Goal: Task Accomplishment & Management: Use online tool/utility

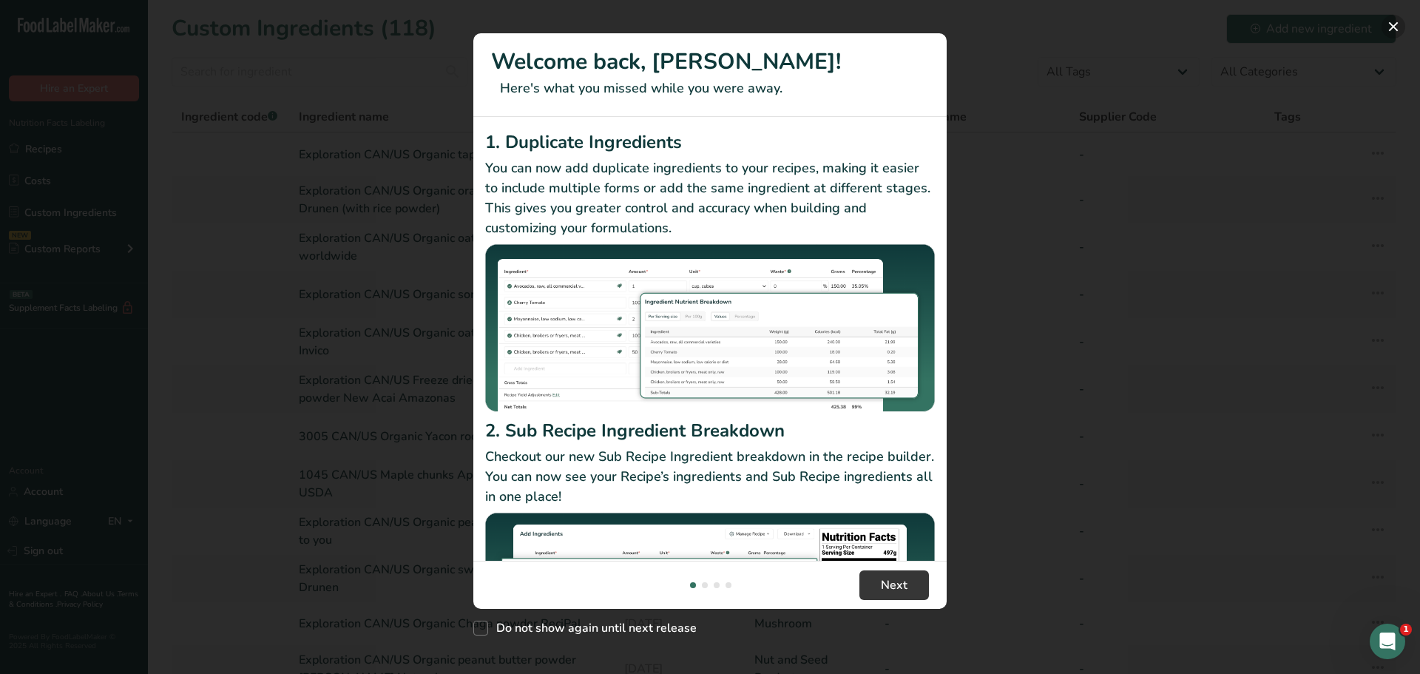
click at [1394, 25] on button "New Features" at bounding box center [1393, 27] width 24 height 24
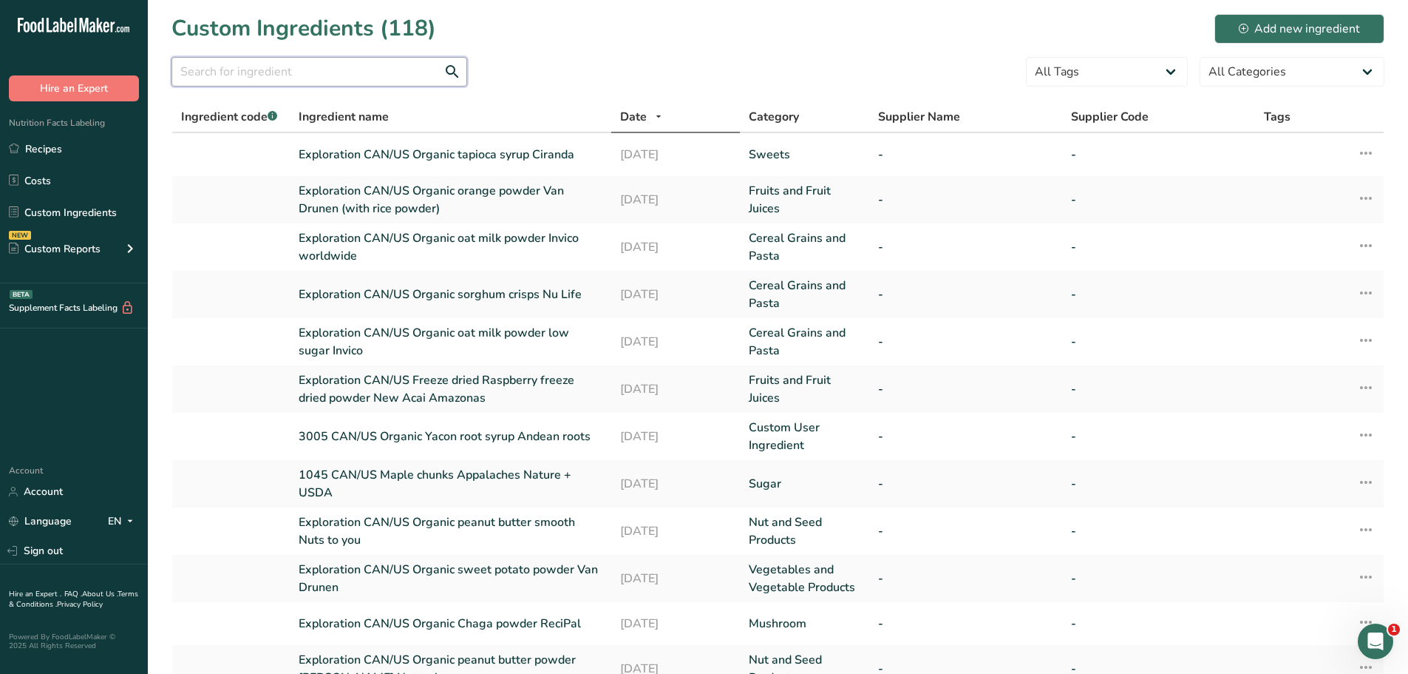
click at [217, 81] on input "text" at bounding box center [320, 72] width 296 height 30
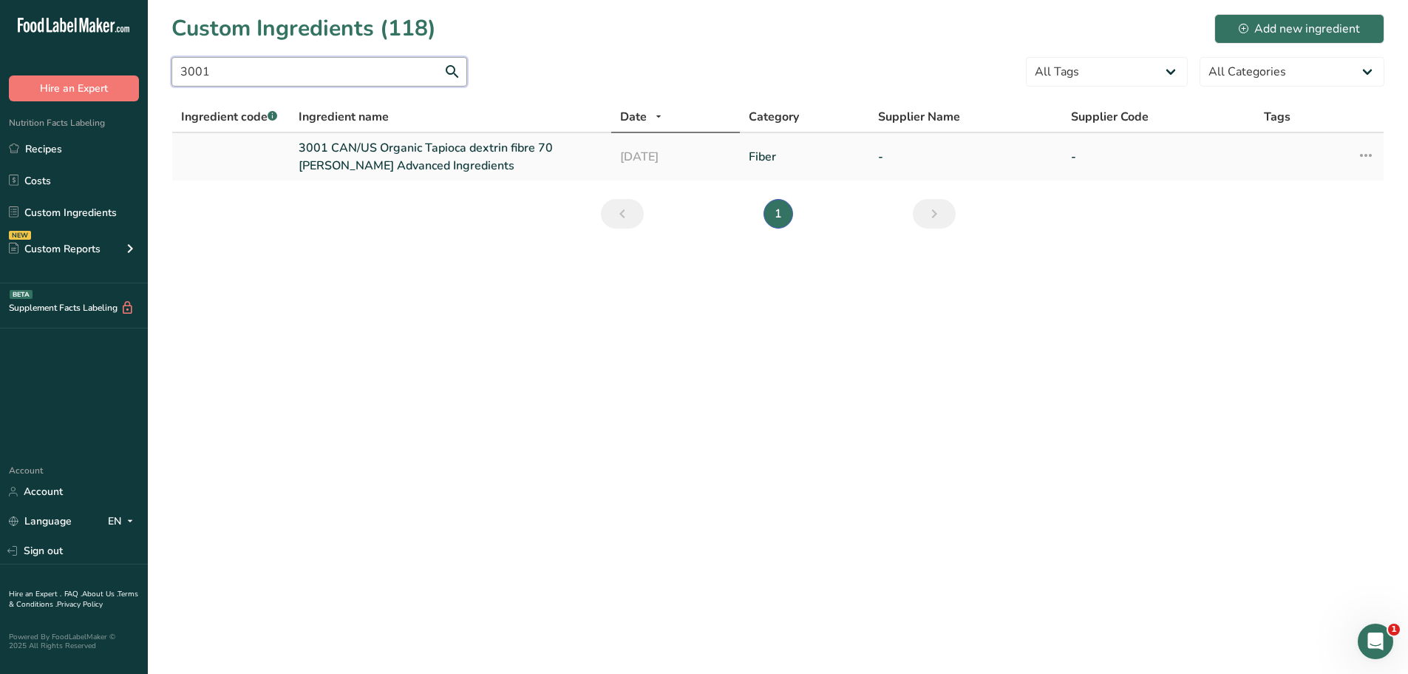
type input "3001"
click at [427, 149] on link "3001 CAN/US Organic Tapioca dextrin fibre 70 Anderson Advanced Ingredients" at bounding box center [451, 156] width 304 height 35
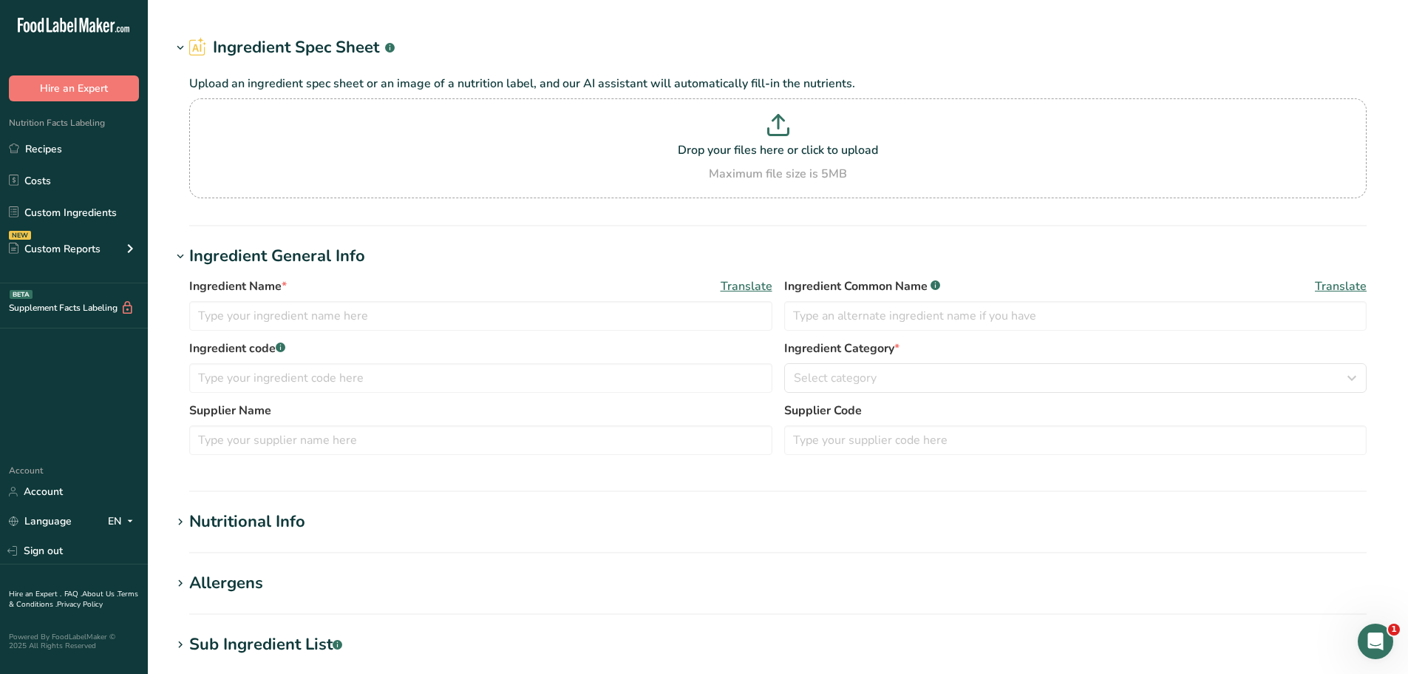
type input "3001 CAN/US Organic Tapioca dextrin fibre 70 Anderson Advanced Ingredients"
type input "Tapioca dextrin fibre"
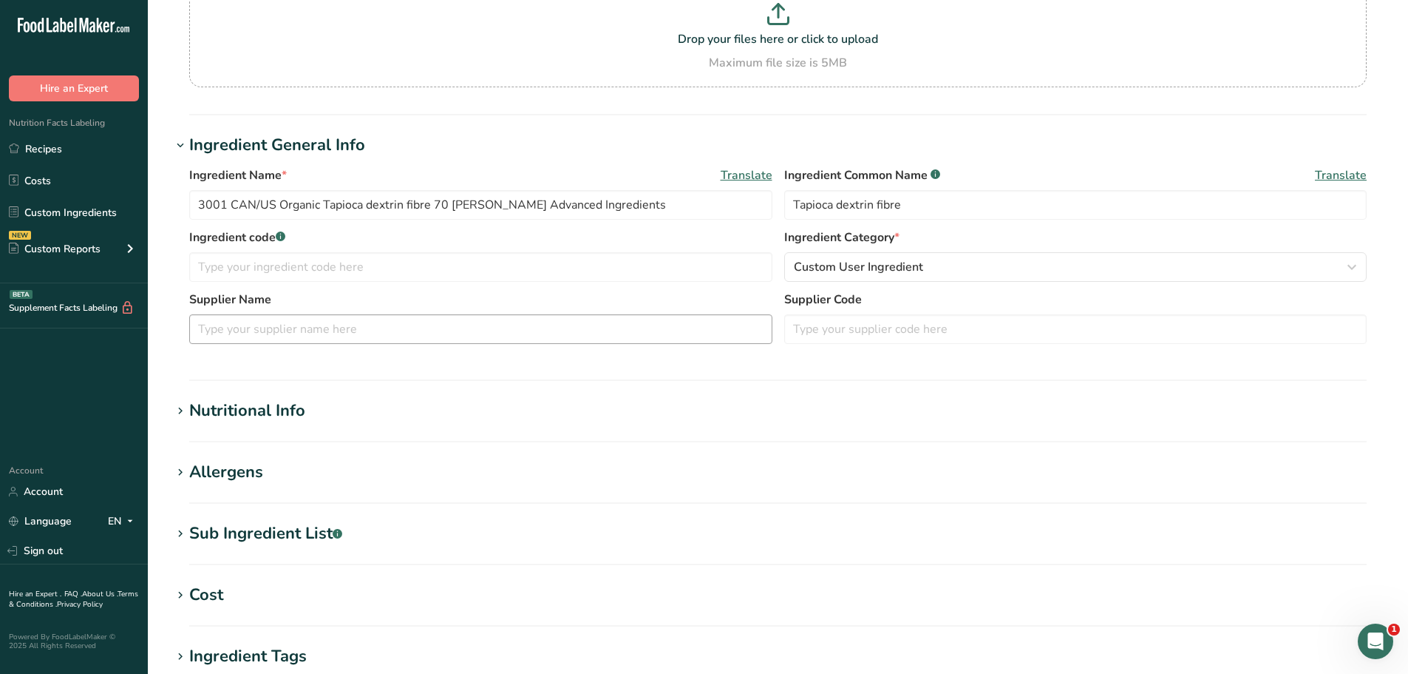
scroll to position [145, 0]
click at [182, 408] on icon at bounding box center [180, 410] width 13 height 21
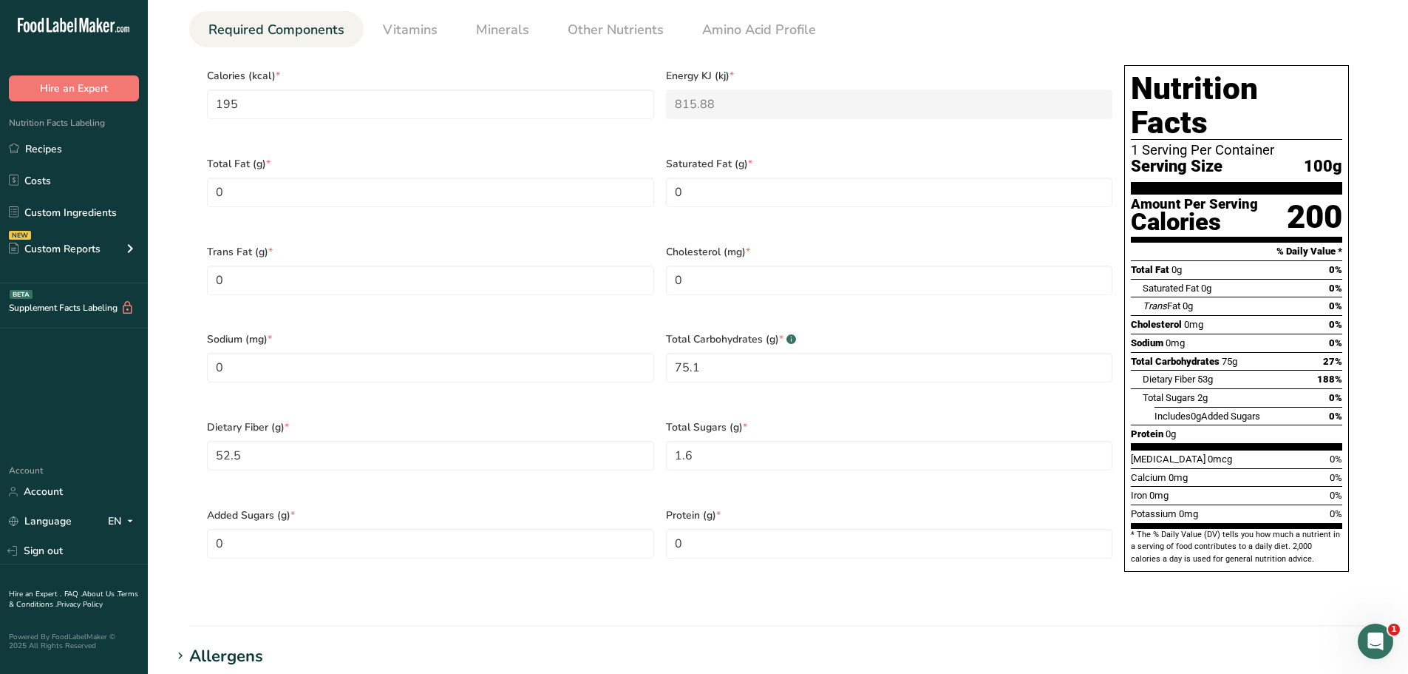
scroll to position [651, 0]
click at [227, 528] on Sugars "0" at bounding box center [430, 543] width 447 height 30
type Sugars "1.6"
click at [640, 569] on div "Serving Size .a-a{fill:#347362;}.b-a{fill:#fff;} Add ingredient serving size * …" at bounding box center [778, 261] width 1213 height 690
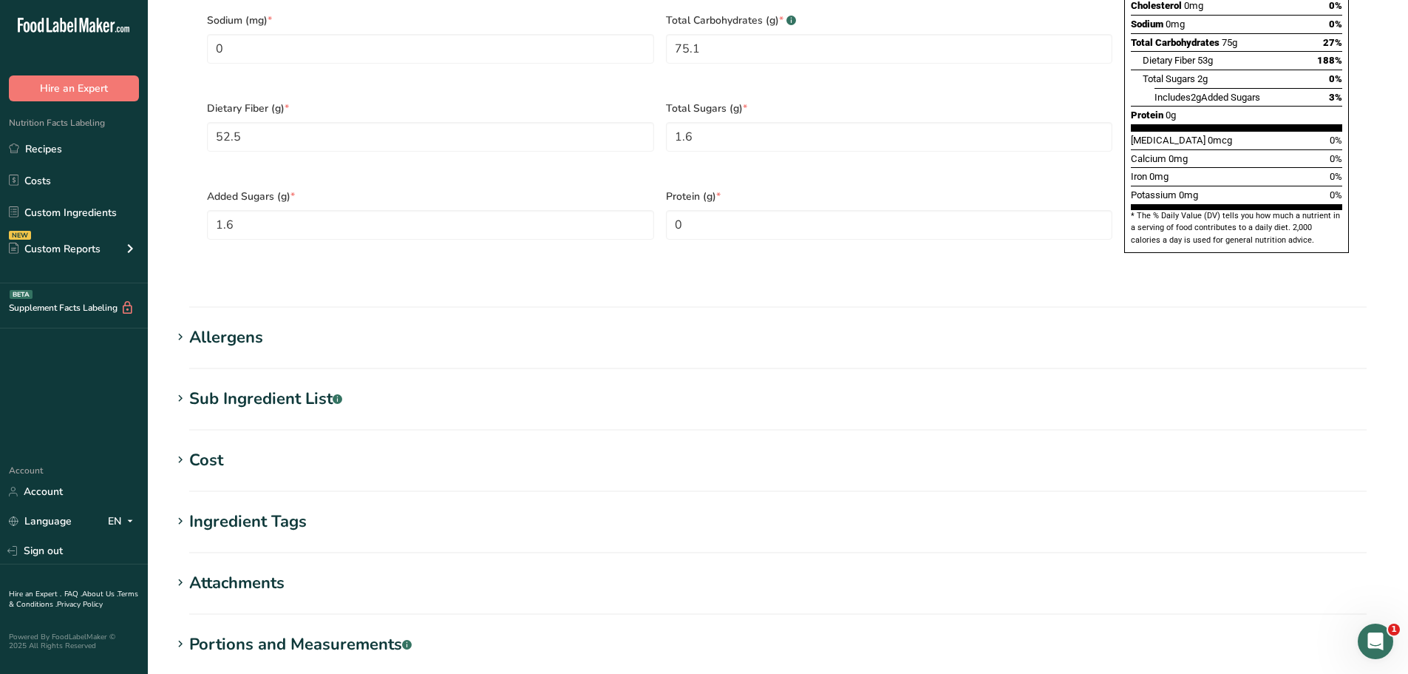
scroll to position [1116, 0]
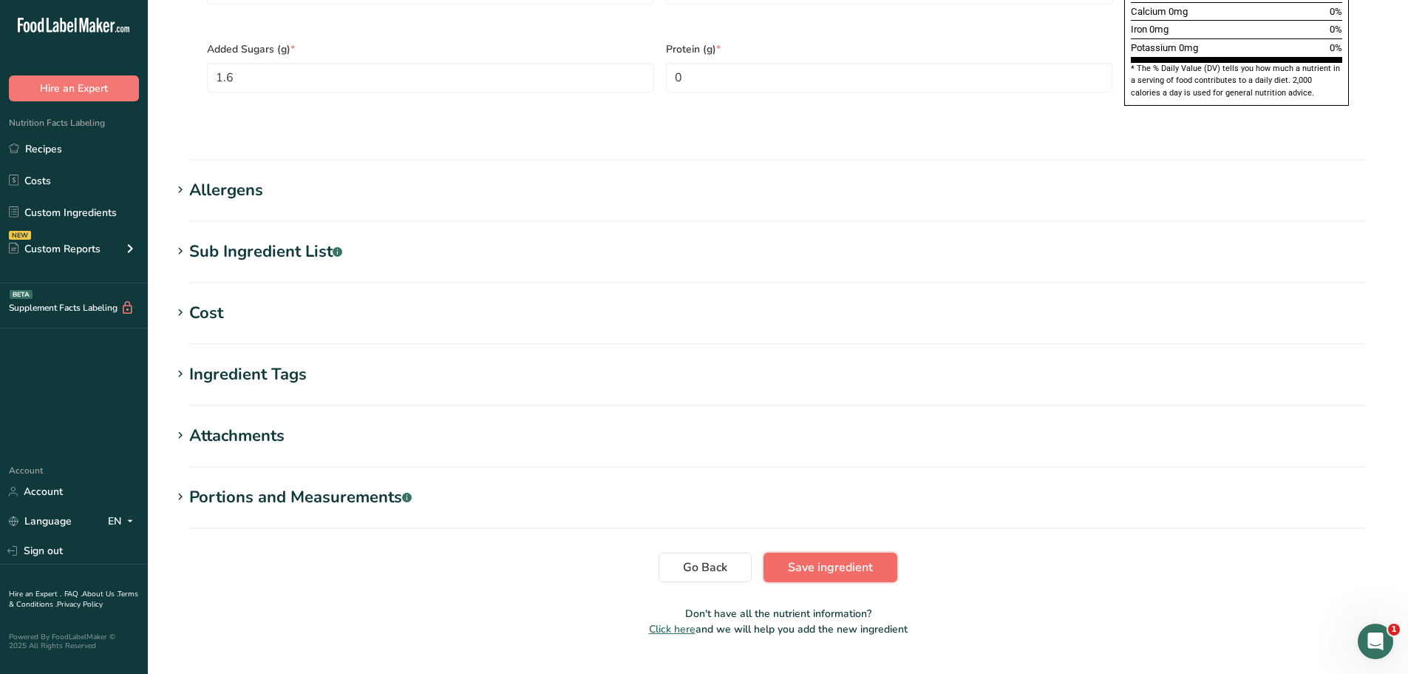
click at [861, 558] on span "Save ingredient" at bounding box center [830, 567] width 85 height 18
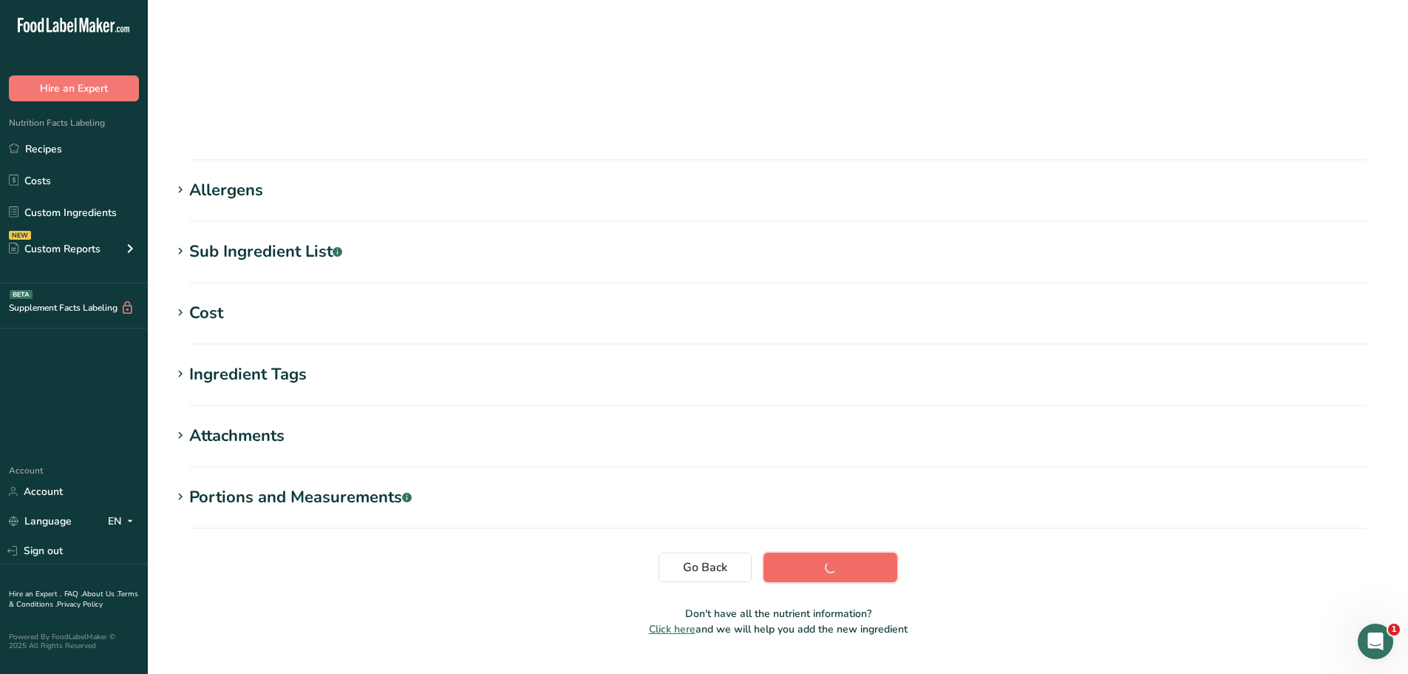
scroll to position [109, 0]
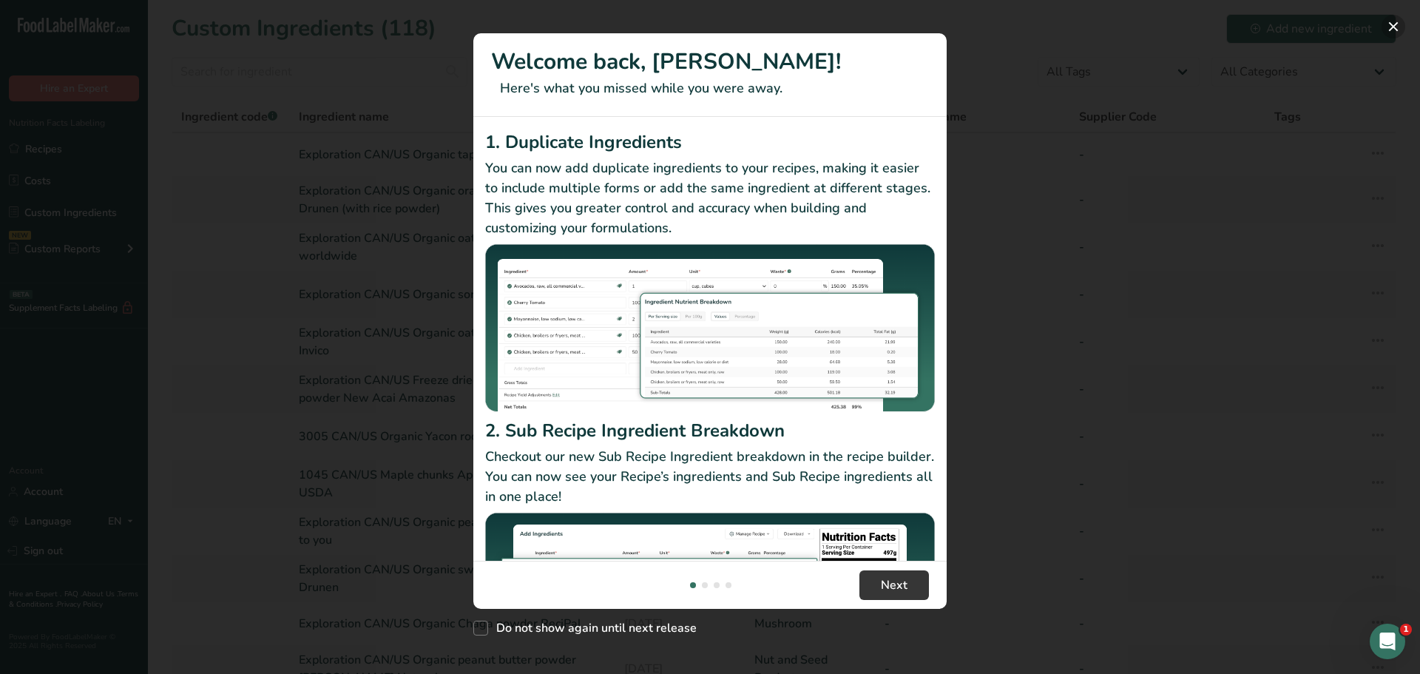
click at [1396, 22] on button "New Features" at bounding box center [1393, 27] width 24 height 24
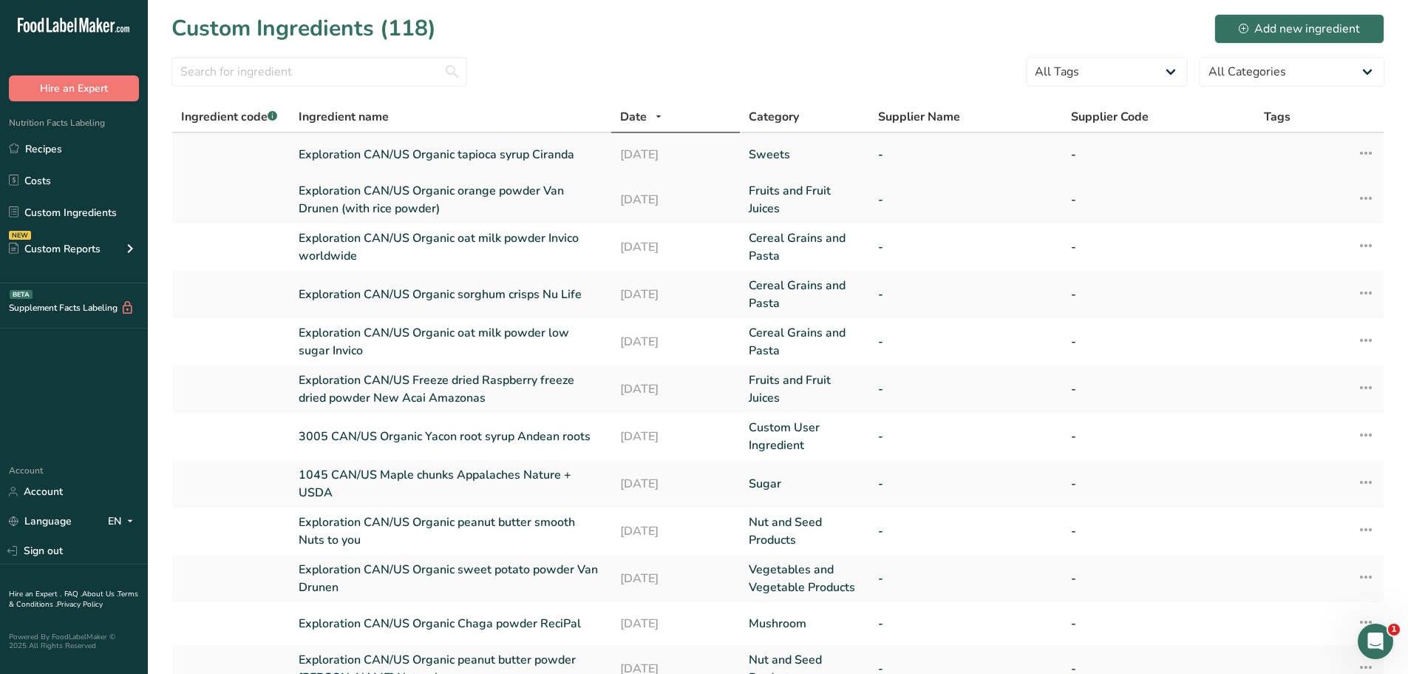
click at [519, 159] on link "Exploration CAN/US Organic tapioca syrup Ciranda" at bounding box center [451, 155] width 304 height 18
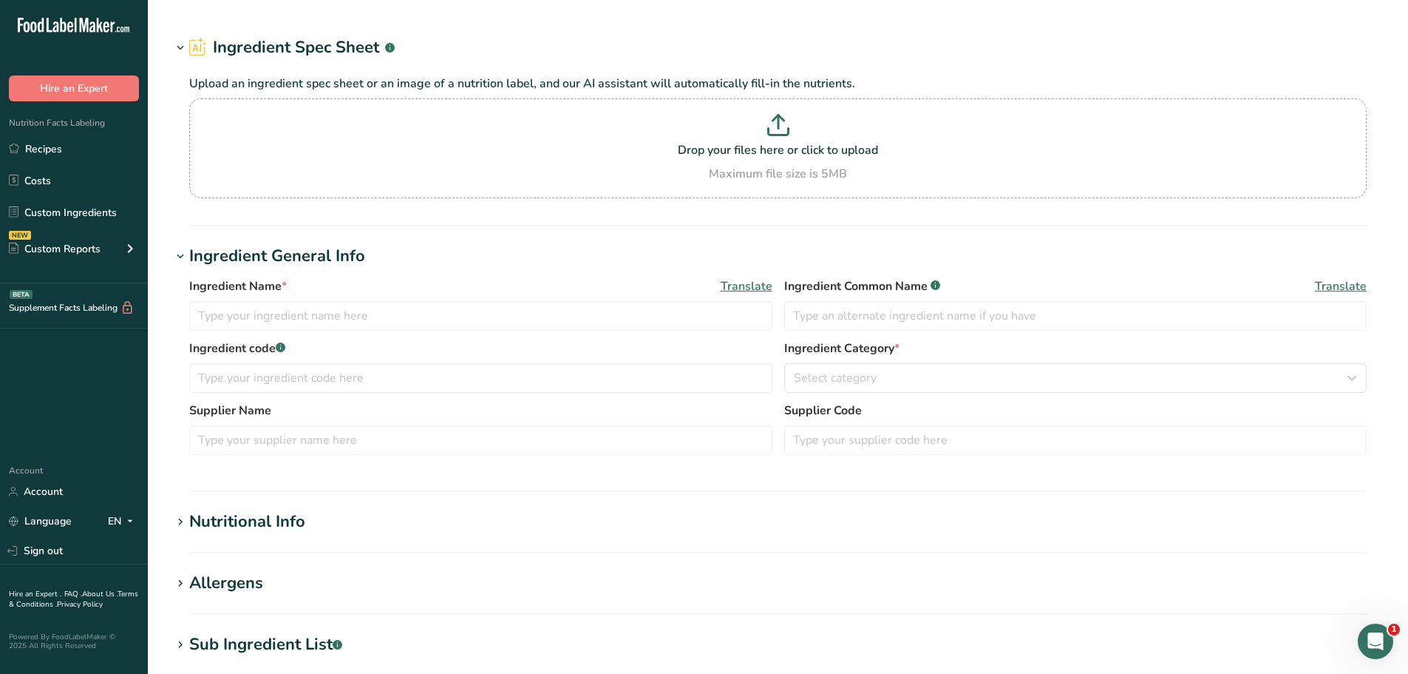
type input "Exploration CAN/US Organic tapioca syrup Ciranda"
type input "100"
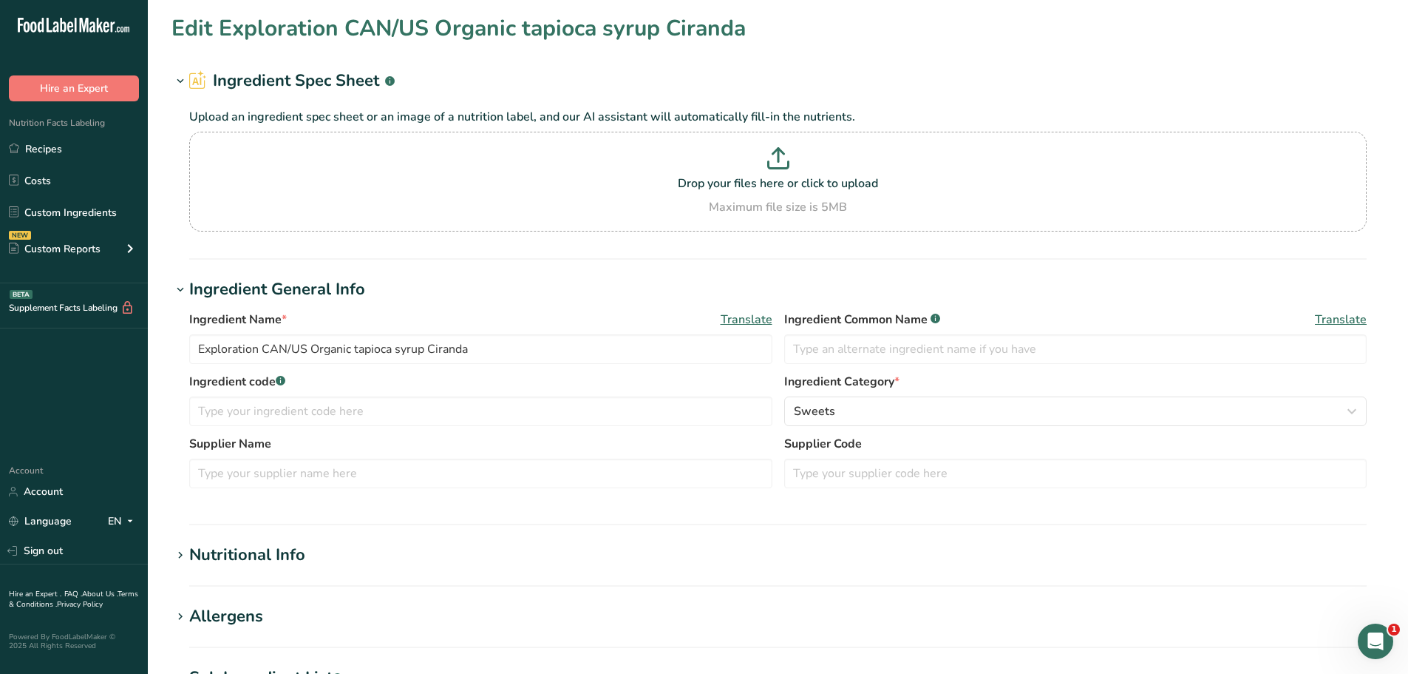
type input "312"
type KJ "1305.4"
type Fat "0"
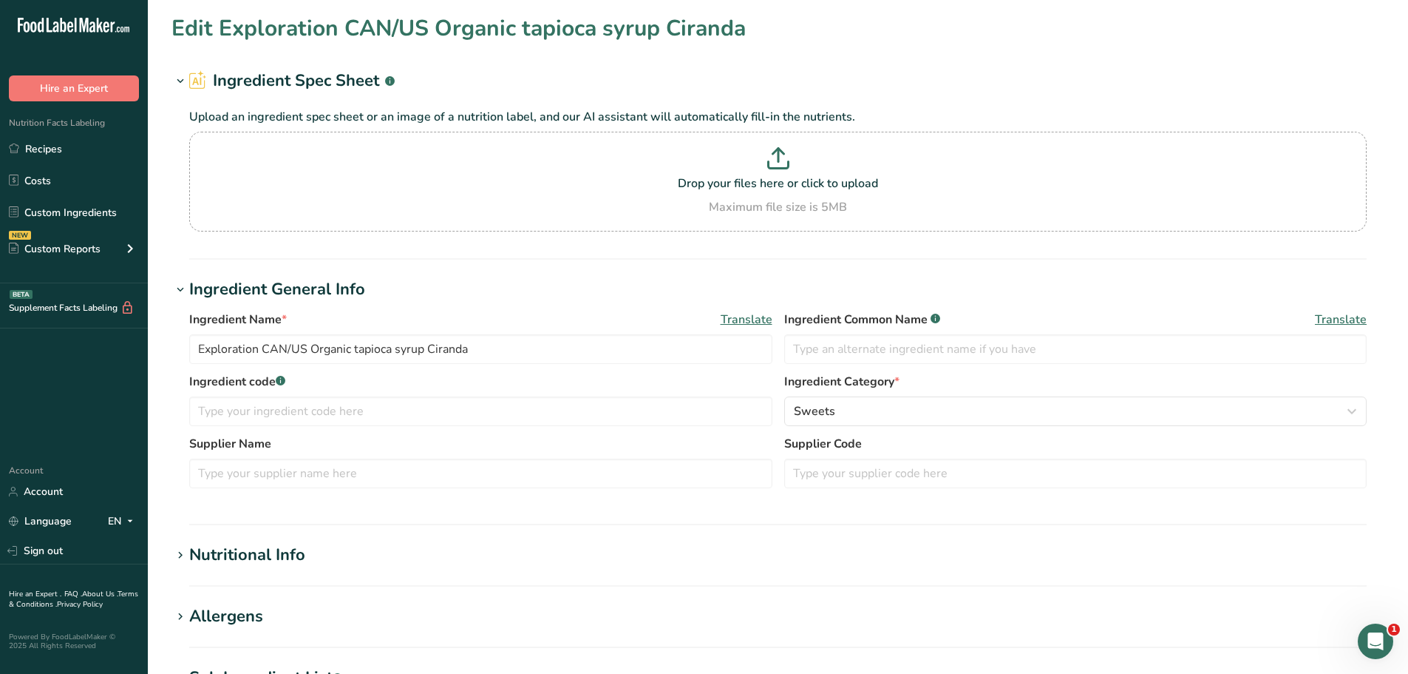
type input "0"
type input "5"
type Carbohydrates "78"
type Fiber "0"
type Sugars "13"
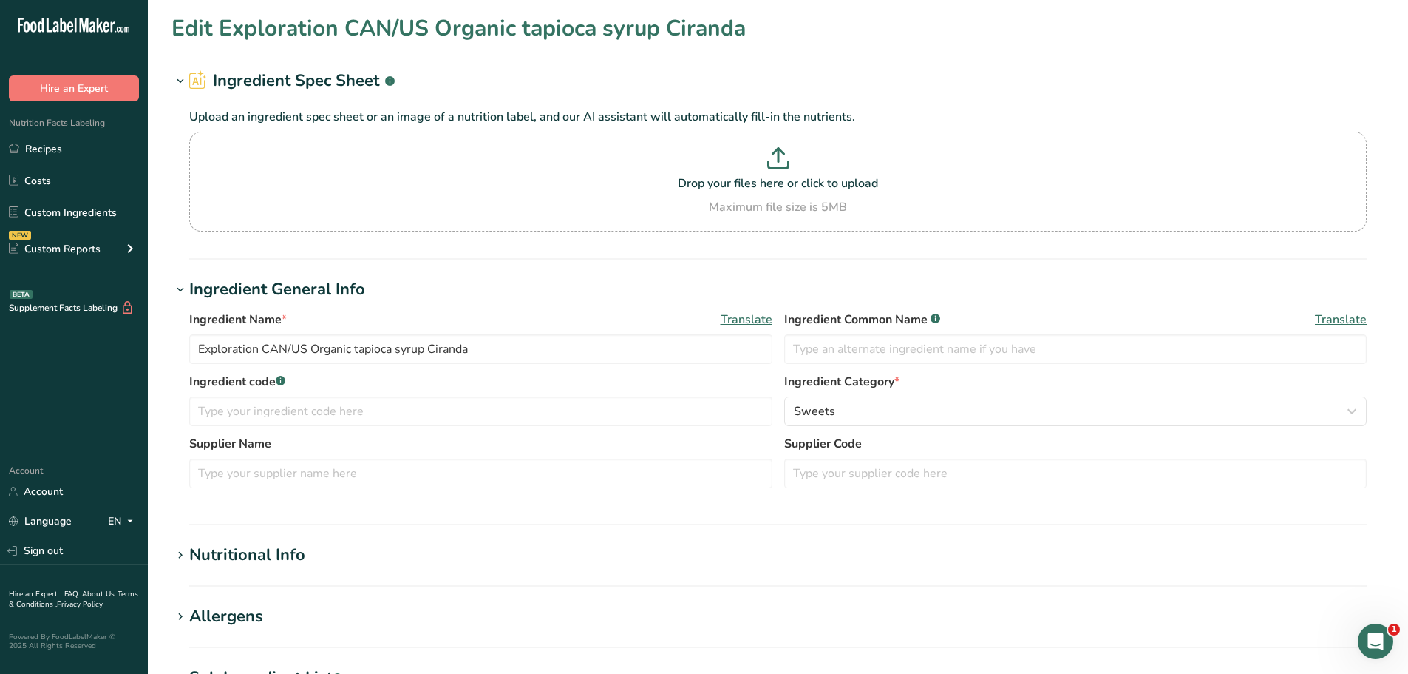
type Sugars "0"
type input "0"
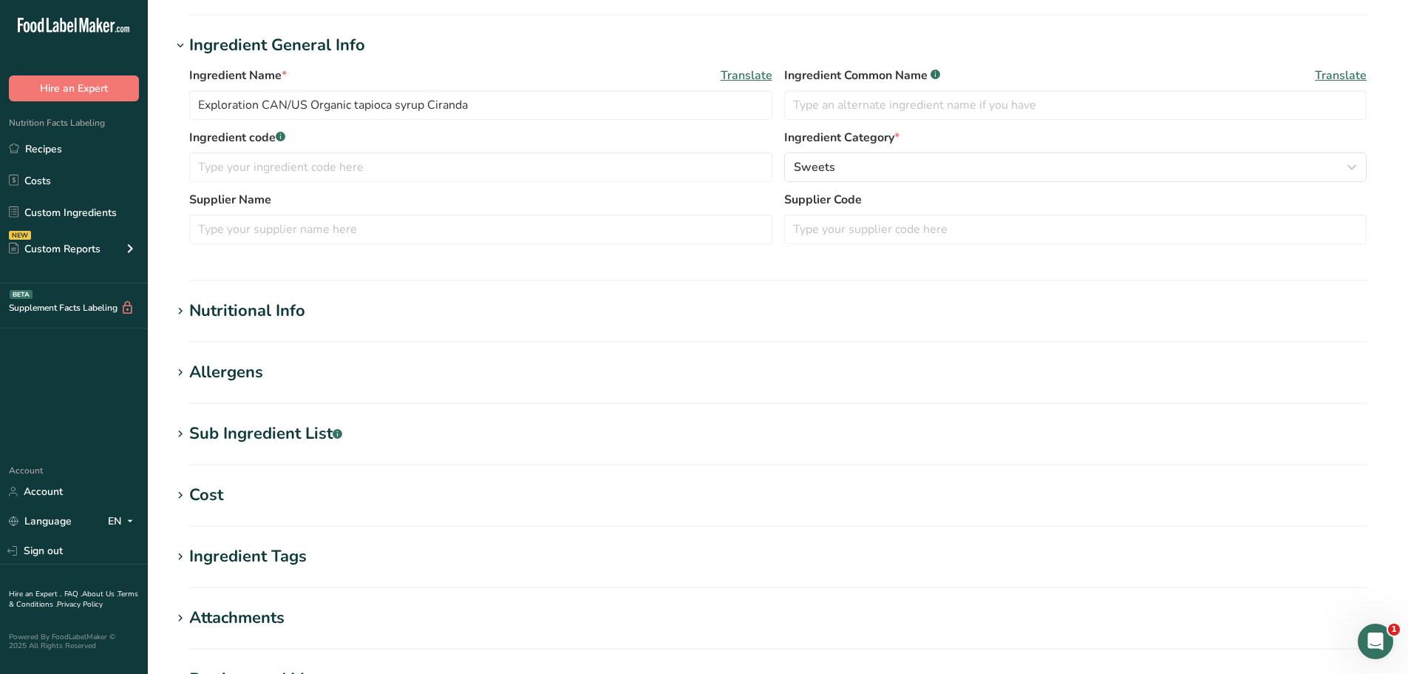
scroll to position [245, 0]
click at [179, 311] on icon at bounding box center [180, 310] width 13 height 21
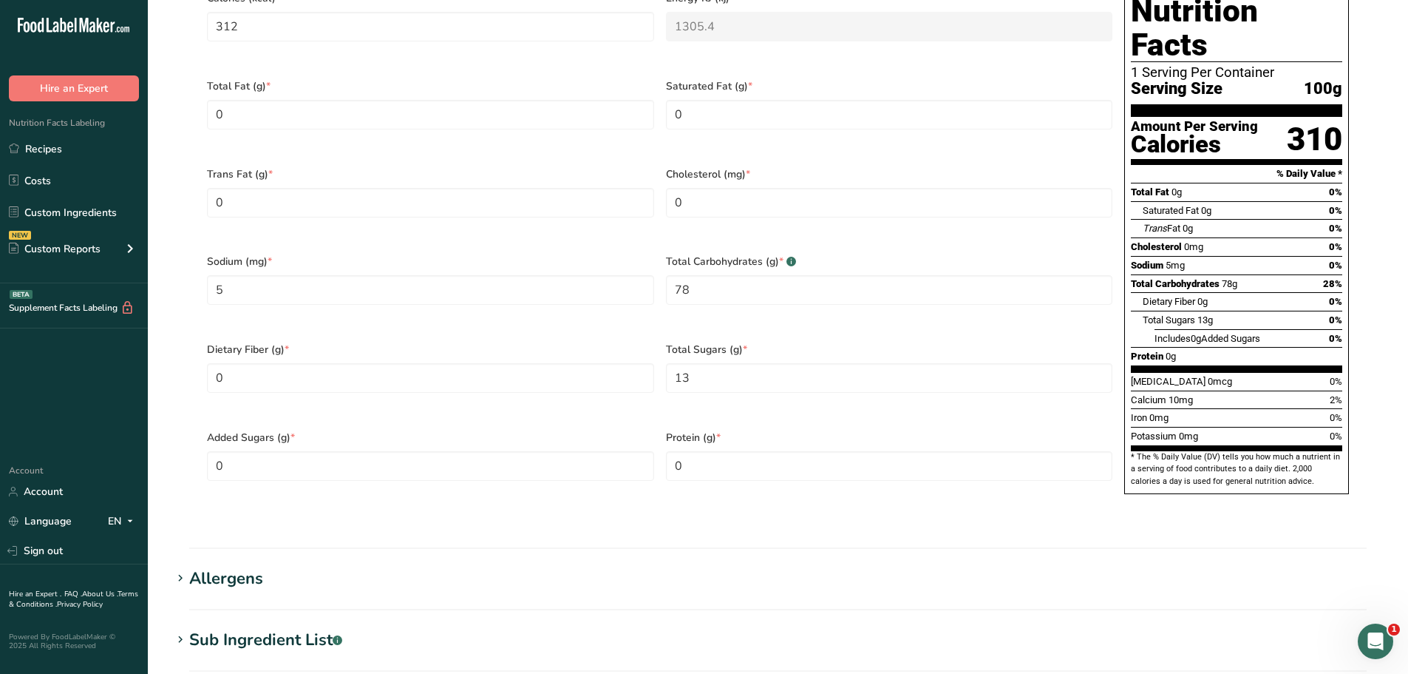
scroll to position [728, 0]
click at [227, 450] on Sugars "0" at bounding box center [430, 465] width 447 height 30
type Sugars "13"
click at [773, 478] on section "Calories (kcal) * 312 Energy KJ (kj) * 1305.4 Total Fat (g) * 0 Saturated Fat (…" at bounding box center [778, 244] width 1178 height 551
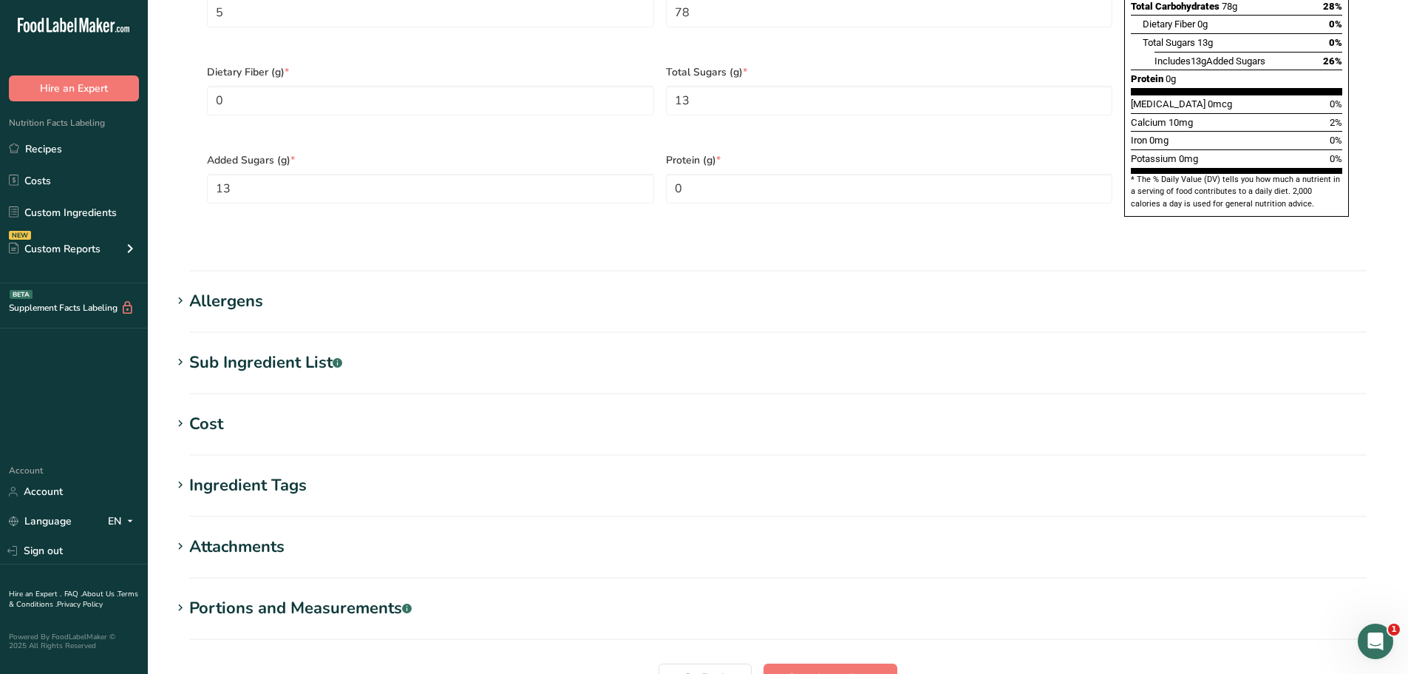
scroll to position [1006, 0]
click at [837, 668] on span "Save ingredient" at bounding box center [830, 677] width 85 height 18
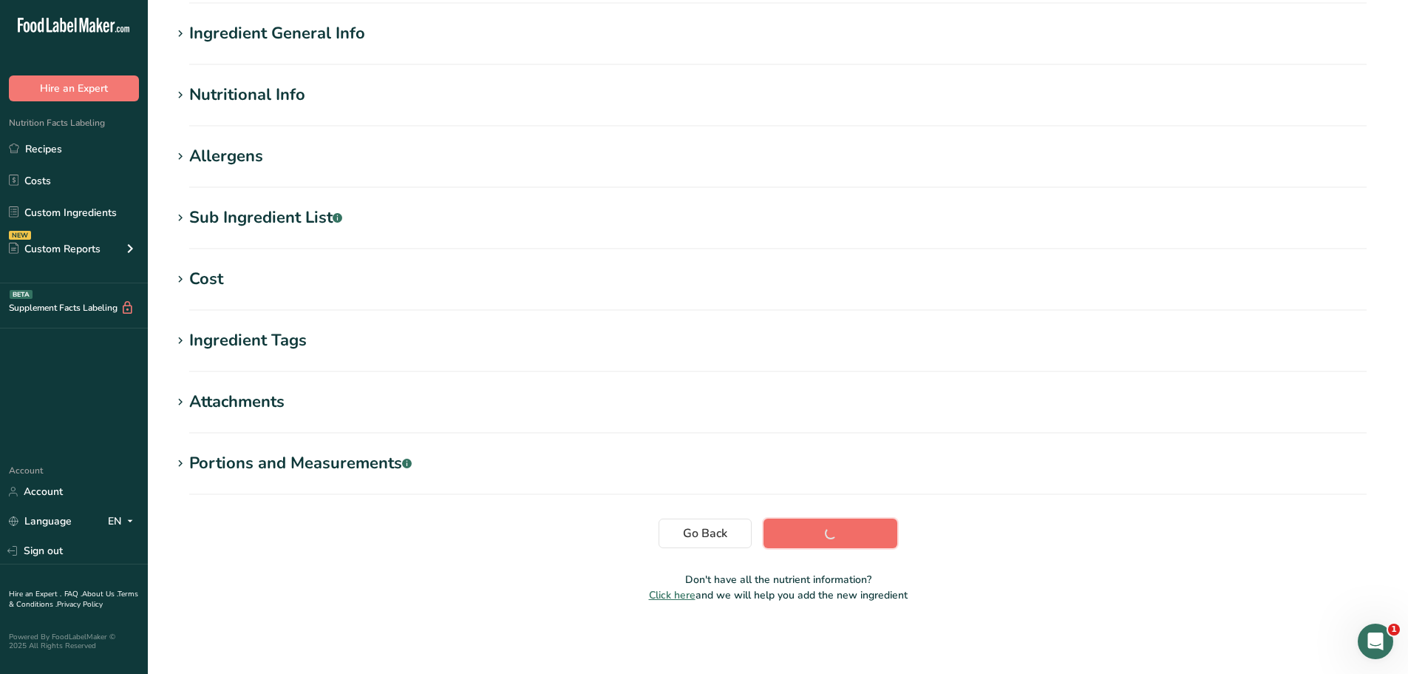
scroll to position [109, 0]
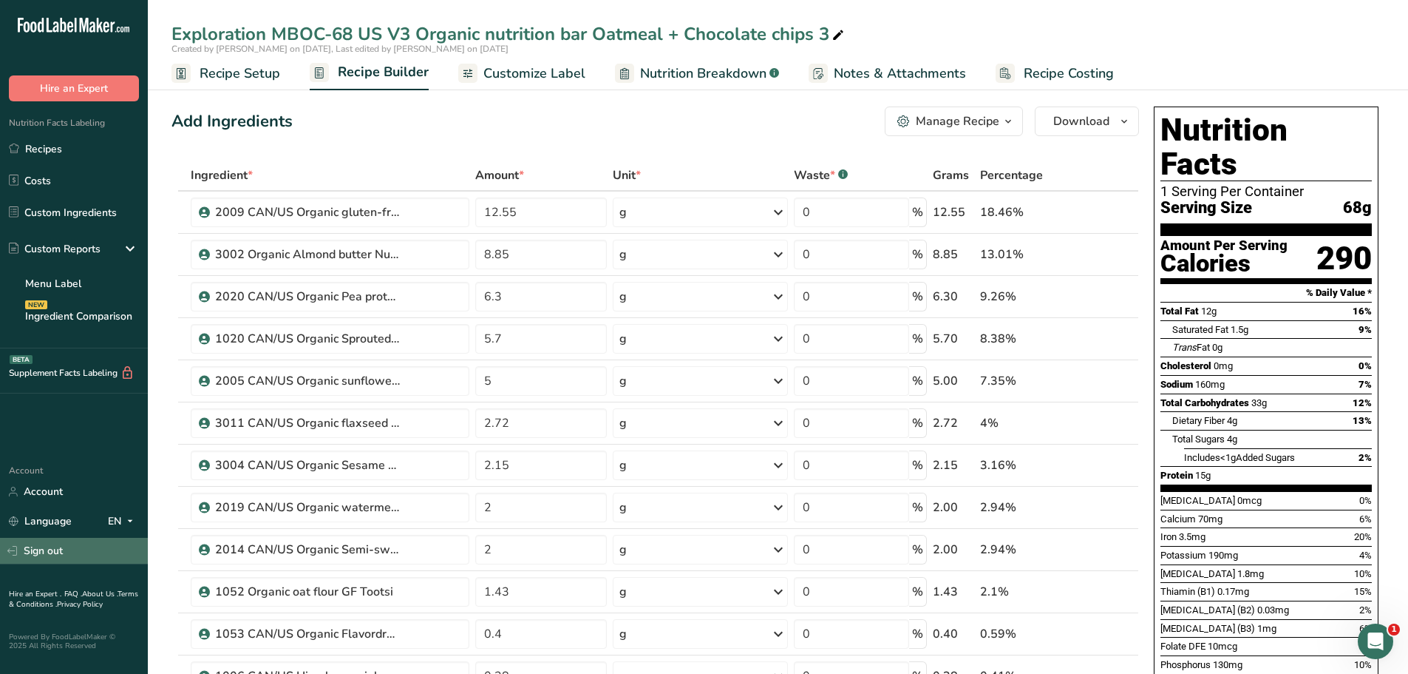
click at [44, 549] on link "Sign out" at bounding box center [74, 551] width 148 height 26
